Goal: Task Accomplishment & Management: Manage account settings

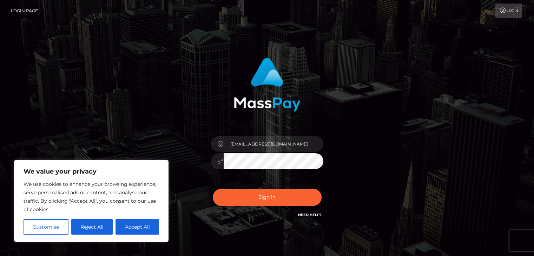
type input "[EMAIL_ADDRESS][DOMAIN_NAME]"
click at [213, 189] on button "Sign in" at bounding box center [267, 197] width 109 height 17
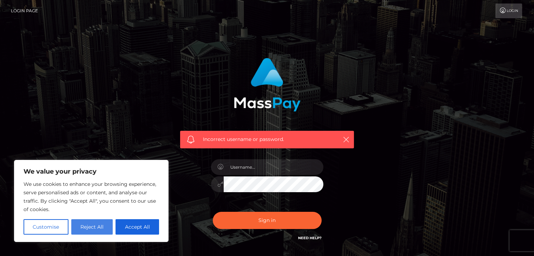
click at [104, 225] on button "Reject All" at bounding box center [92, 226] width 42 height 15
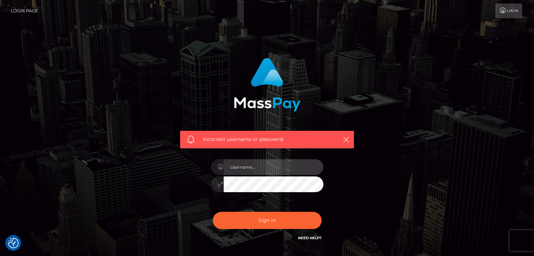
click at [256, 173] on input "text" at bounding box center [274, 167] width 100 height 16
type input "[EMAIL_ADDRESS][DOMAIN_NAME]"
click at [213, 212] on button "Sign in" at bounding box center [267, 220] width 109 height 17
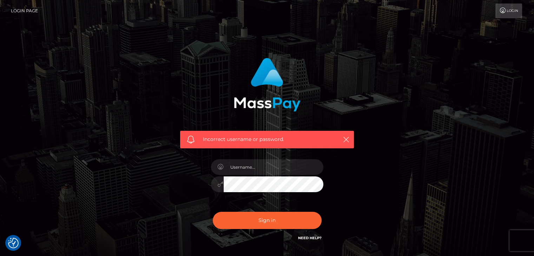
click at [503, 11] on icon at bounding box center [502, 11] width 7 height 6
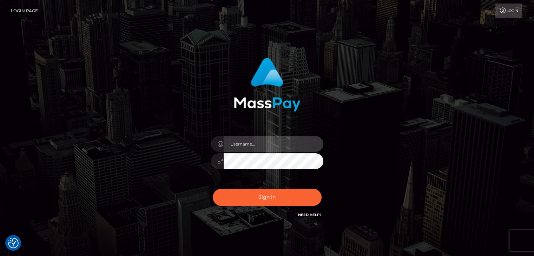
click at [287, 140] on input "text" at bounding box center [274, 144] width 100 height 16
type input "[EMAIL_ADDRESS][DOMAIN_NAME]"
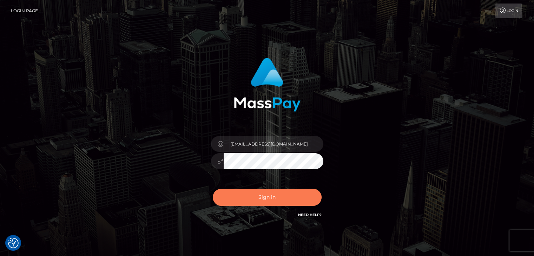
click at [277, 195] on button "Sign in" at bounding box center [267, 197] width 109 height 17
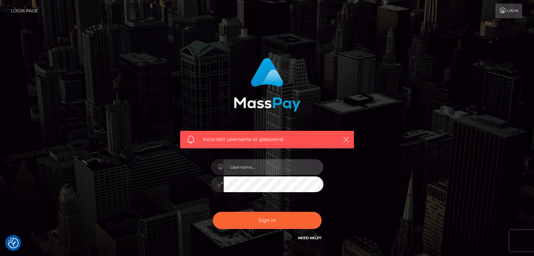
click at [241, 171] on input "text" at bounding box center [274, 167] width 100 height 16
type input "[EMAIL_ADDRESS][DOMAIN_NAME]"
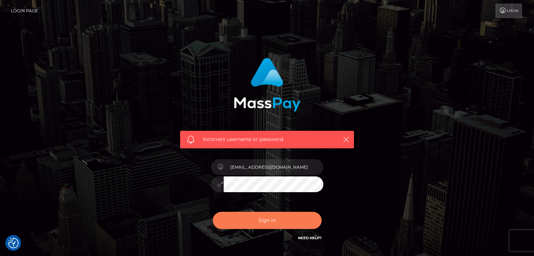
click at [257, 221] on button "Sign in" at bounding box center [267, 220] width 109 height 17
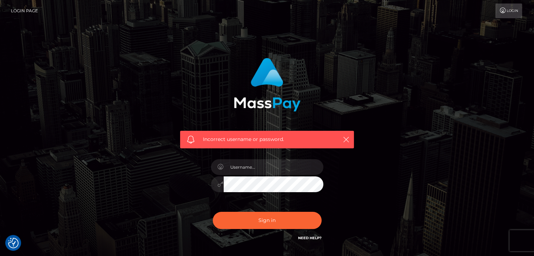
click at [278, 141] on span "Incorrect username or password." at bounding box center [267, 139] width 128 height 7
click at [308, 239] on link "Need Help?" at bounding box center [310, 238] width 24 height 5
click at [392, 196] on div "Incorrect username or password." at bounding box center [267, 154] width 400 height 202
